Goal: Task Accomplishment & Management: Complete application form

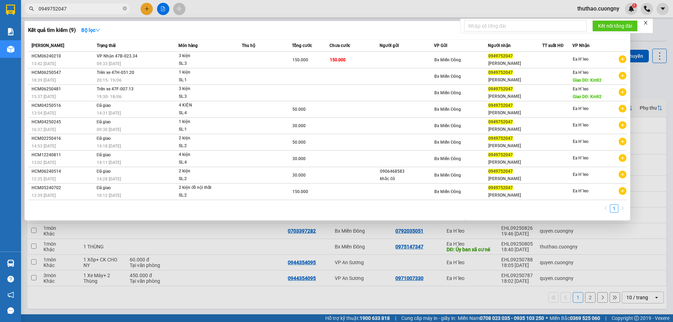
click at [143, 9] on div at bounding box center [336, 161] width 673 height 322
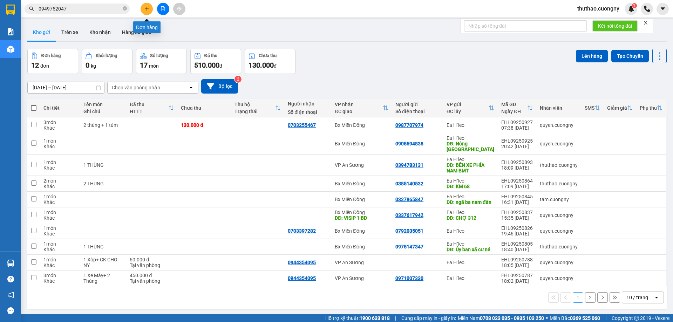
click at [145, 8] on icon "plus" at bounding box center [146, 8] width 5 height 5
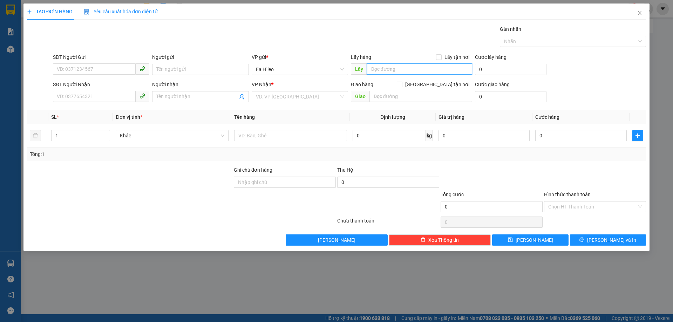
click at [381, 69] on input "text" at bounding box center [419, 68] width 105 height 11
type input "nhà thờ cư bao"
paste input "0365489047"
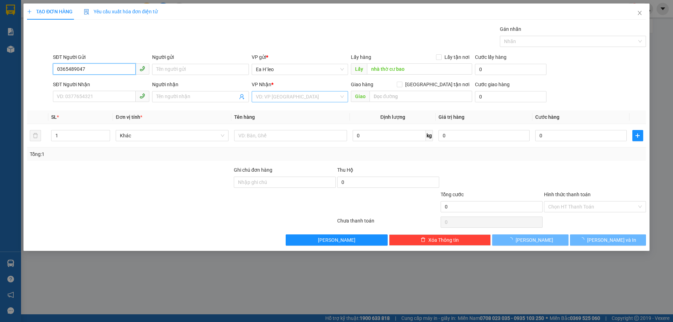
type input "0365489047"
click at [270, 97] on input "search" at bounding box center [297, 96] width 83 height 11
click at [277, 123] on div "Bx Miền Đông" at bounding box center [300, 122] width 88 height 8
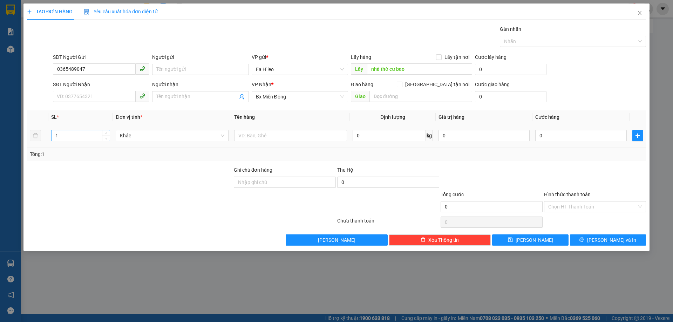
click at [79, 137] on input "1" at bounding box center [81, 135] width 58 height 11
type input "1"
click at [281, 134] on input "text" at bounding box center [290, 135] width 113 height 11
type input "1 bao"
click at [373, 67] on input "nhà thờ cư bao" at bounding box center [419, 68] width 105 height 11
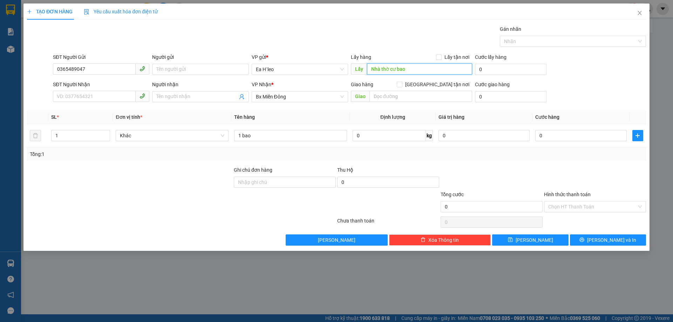
click at [384, 68] on input "Nhà thờ cư bao" at bounding box center [419, 68] width 105 height 11
click at [393, 68] on input "Nhà Thờ cư bao" at bounding box center [419, 68] width 105 height 11
click at [403, 69] on input "Nhà Thờ Cư bao" at bounding box center [419, 68] width 105 height 11
click at [400, 69] on input "Nhà Thờ Cư bao" at bounding box center [419, 68] width 105 height 11
type input "Nhà Thờ Cư Bao"
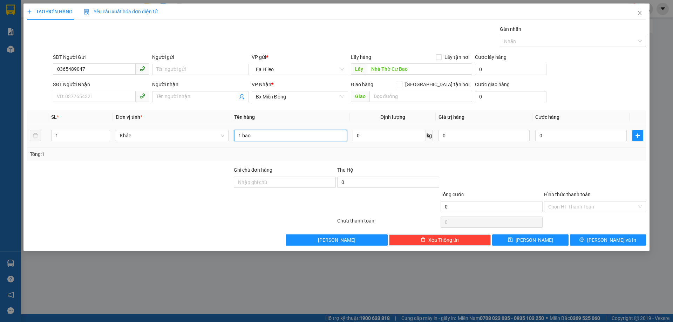
click at [269, 137] on input "1 bao" at bounding box center [290, 135] width 113 height 11
type input "1 bao - GỌI TRƯỚC 15P"
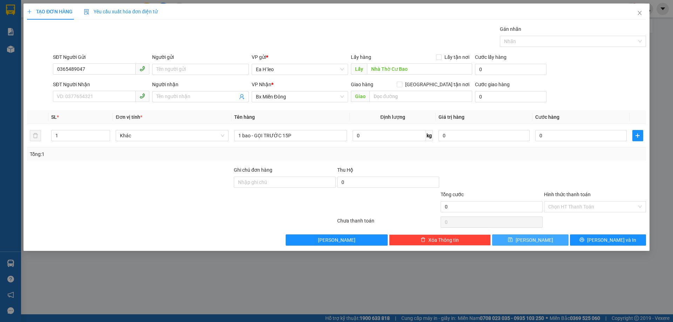
click at [531, 239] on span "[PERSON_NAME]" at bounding box center [533, 240] width 37 height 8
click at [376, 76] on div "Lấy hàng Lấy tận nơi Lấy" at bounding box center [411, 65] width 121 height 25
click at [377, 74] on input "text" at bounding box center [419, 68] width 105 height 11
click at [387, 66] on input "text" at bounding box center [419, 68] width 105 height 11
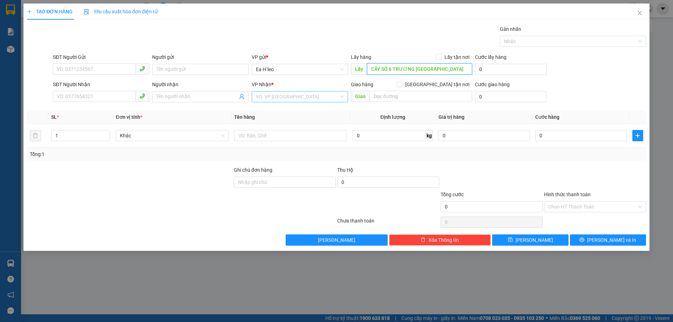
type input "CÂY SỐ 6 TRƯỜNG [GEOGRAPHIC_DATA]"
click at [266, 98] on input "search" at bounding box center [297, 96] width 83 height 11
click at [274, 157] on div "VP An Sương" at bounding box center [300, 156] width 88 height 8
click at [117, 63] on input "SĐT Người Gửi" at bounding box center [94, 68] width 83 height 11
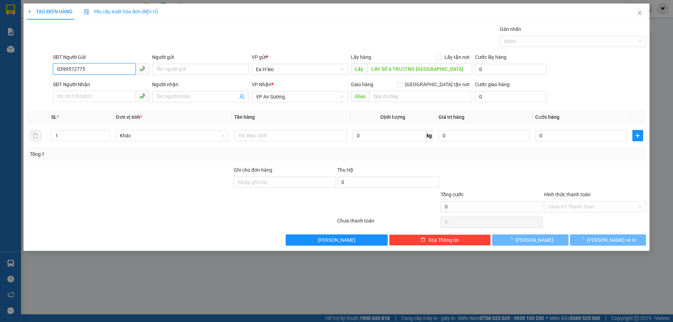
type input "0399572775"
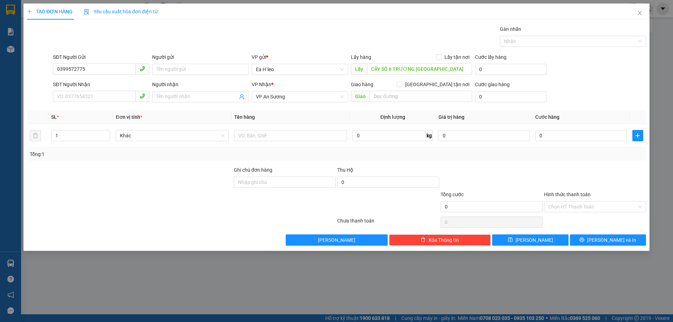
click at [117, 198] on div at bounding box center [129, 203] width 207 height 25
click at [70, 138] on input "1" at bounding box center [81, 135] width 58 height 11
click at [245, 142] on div at bounding box center [290, 136] width 113 height 14
click at [245, 137] on input "text" at bounding box center [290, 135] width 113 height 11
type input "1 THÙNG"
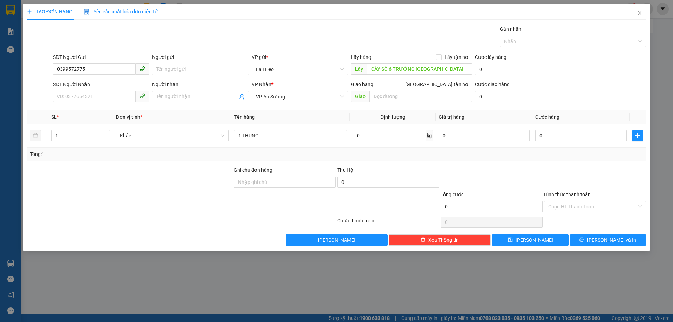
click at [177, 221] on div at bounding box center [181, 222] width 310 height 14
click at [530, 241] on span "[PERSON_NAME]" at bounding box center [533, 240] width 37 height 8
click at [390, 69] on input "text" at bounding box center [419, 68] width 105 height 11
type input "u"
type input "ủy ban xa chư kpo"
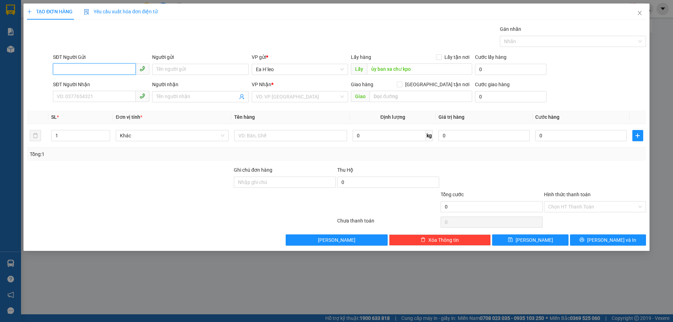
click at [93, 66] on input "SĐT Người Gửi" at bounding box center [94, 68] width 83 height 11
type input "0358502360"
click at [293, 96] on input "search" at bounding box center [297, 96] width 83 height 11
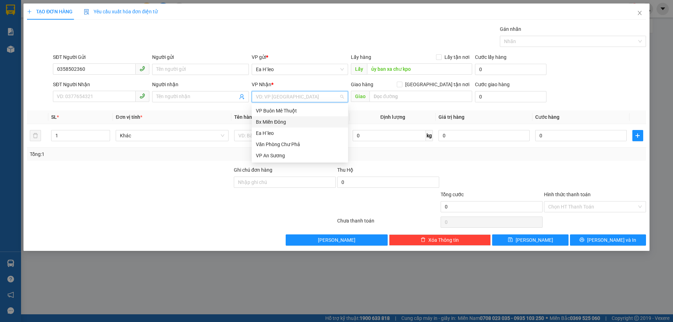
click at [291, 119] on div "Bx Miền Đông" at bounding box center [300, 122] width 88 height 8
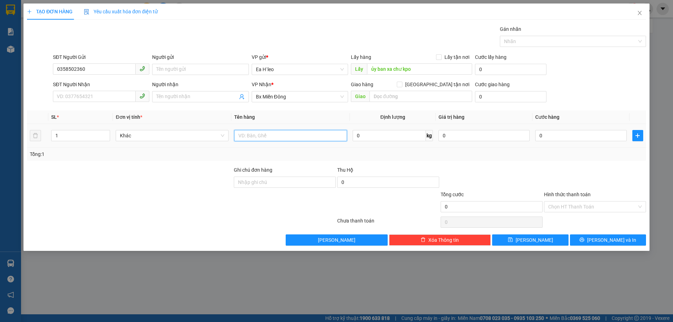
click at [260, 139] on input "text" at bounding box center [290, 135] width 113 height 11
type input "1 thùng"
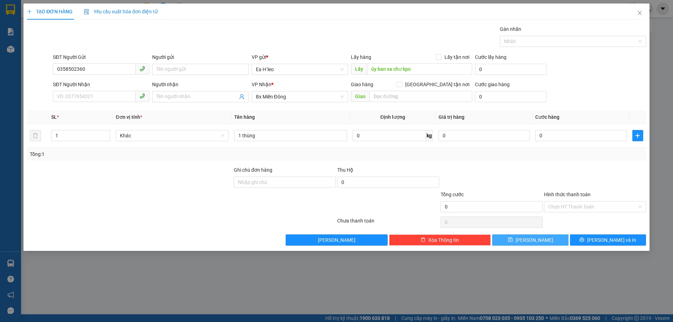
click at [541, 240] on button "[PERSON_NAME]" at bounding box center [530, 239] width 76 height 11
